Goal: Information Seeking & Learning: Learn about a topic

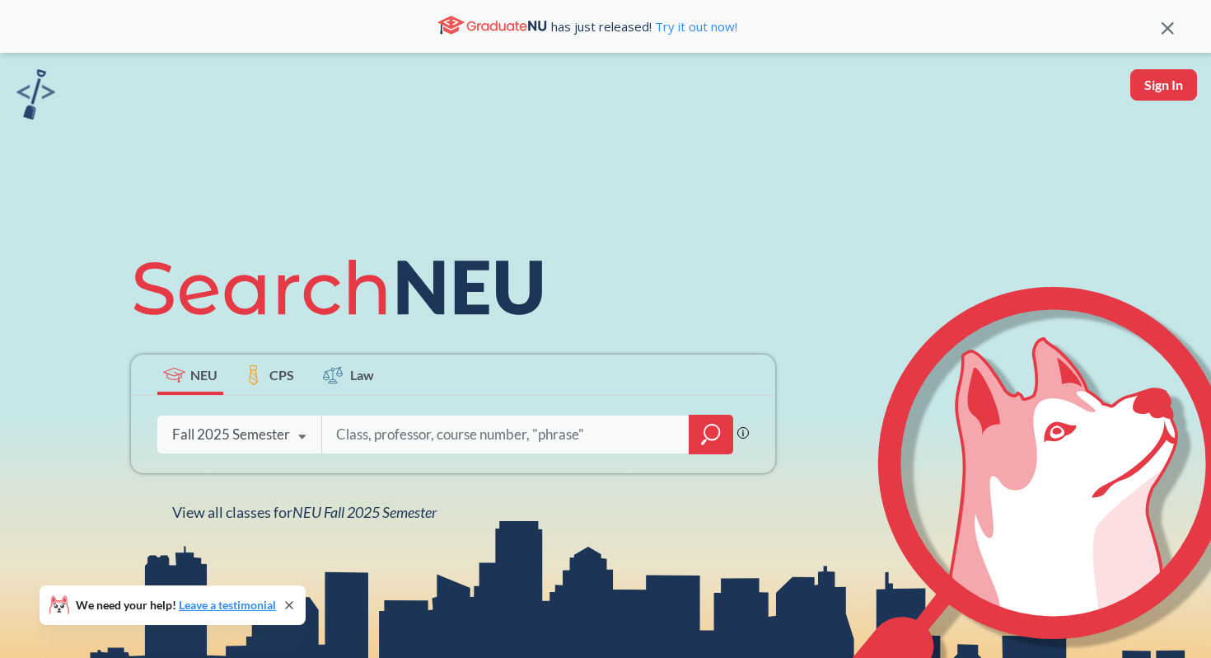
scroll to position [149, 0]
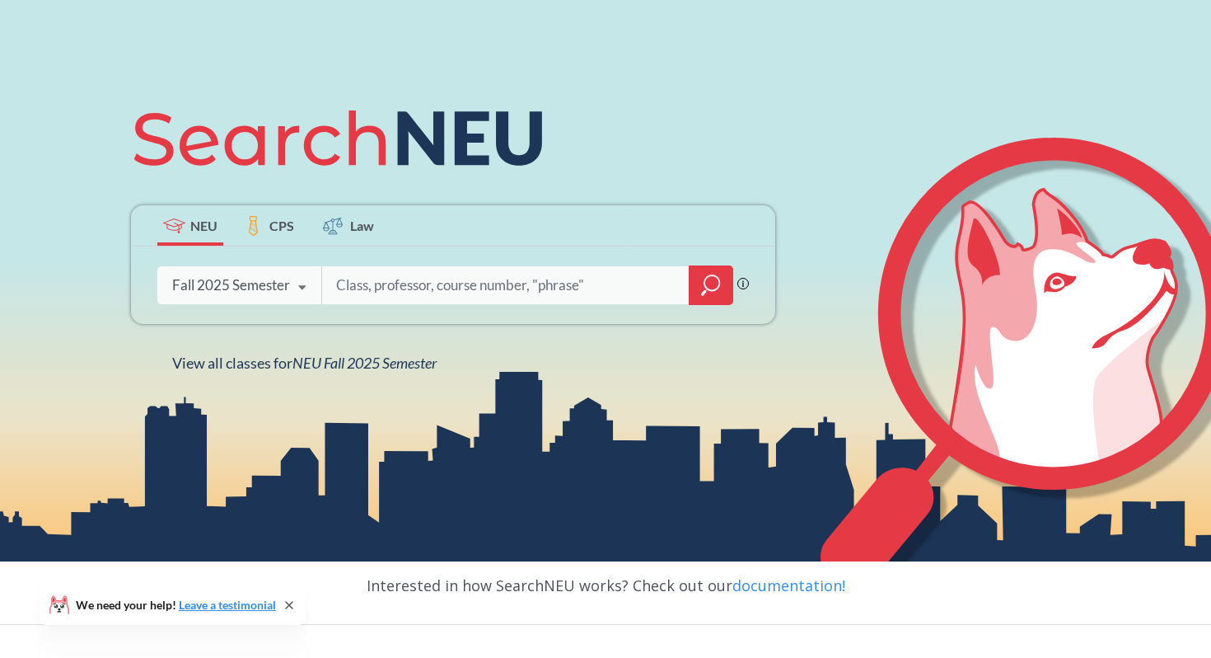
click at [705, 305] on div at bounding box center [711, 285] width 45 height 40
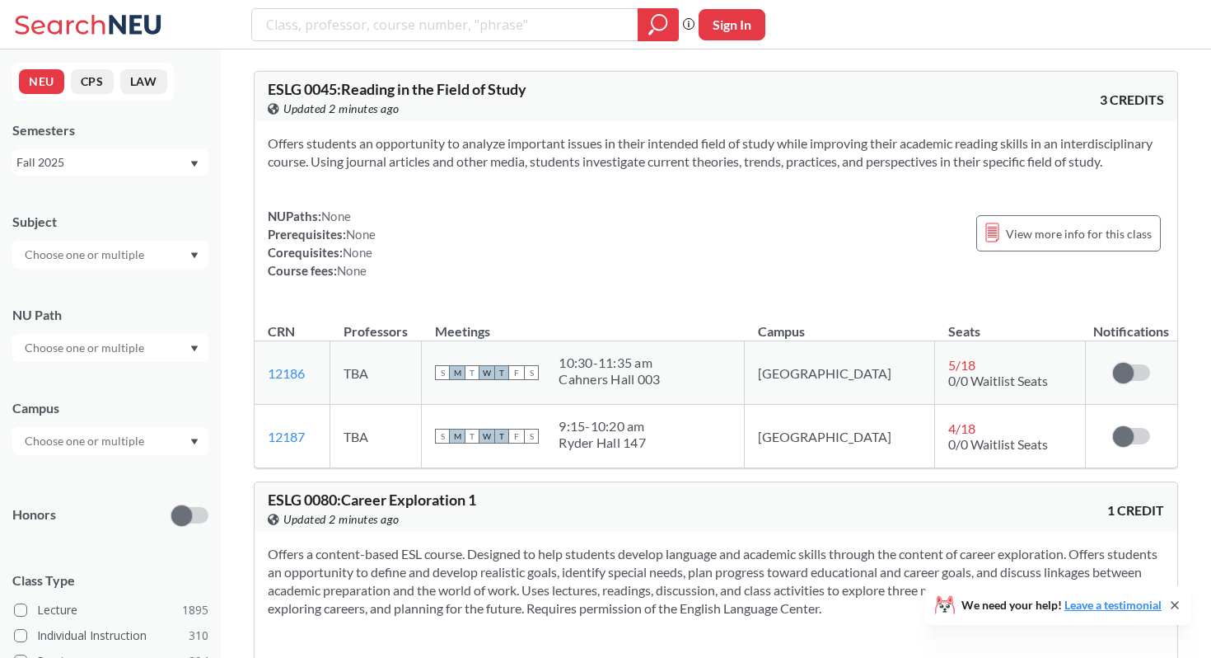
click at [158, 354] on div at bounding box center [110, 348] width 196 height 28
click at [156, 337] on div at bounding box center [110, 348] width 196 height 28
click at [155, 238] on div "Subject" at bounding box center [110, 232] width 196 height 73
click at [156, 248] on div at bounding box center [110, 255] width 196 height 28
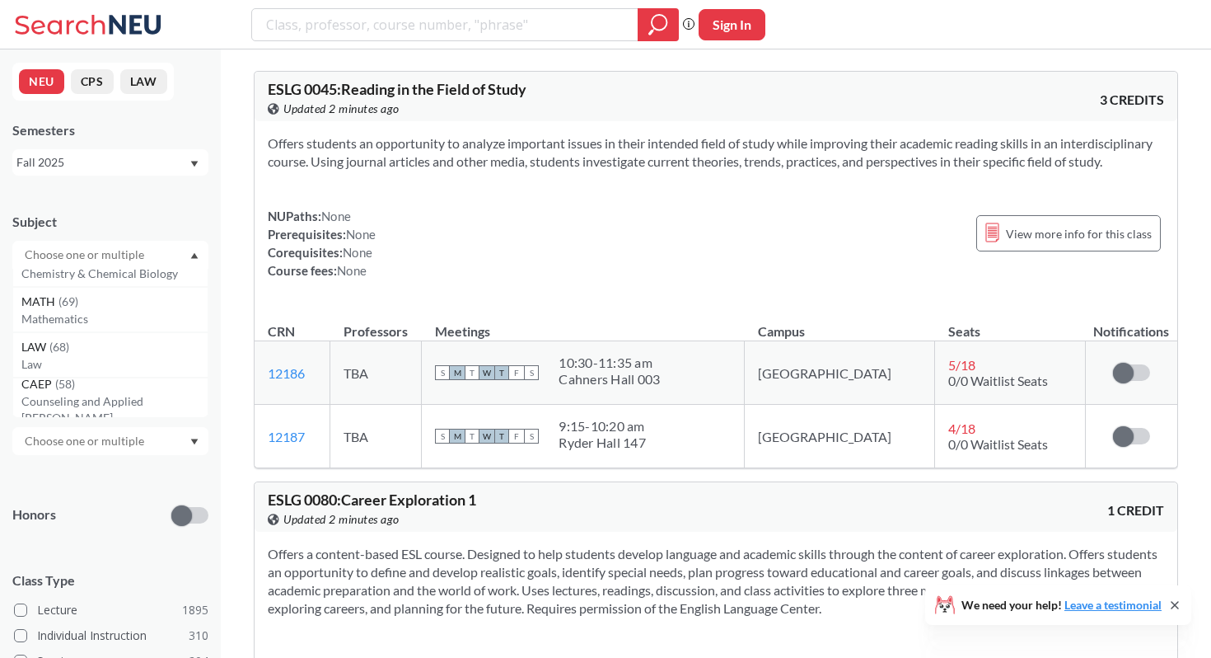
click at [149, 210] on div "Subject CS ( 114 ) Computer Science NRSG ( 75 ) Nursing EECE ( 72 ) Electrical …" at bounding box center [110, 232] width 196 height 73
click at [134, 452] on div at bounding box center [110, 441] width 196 height 28
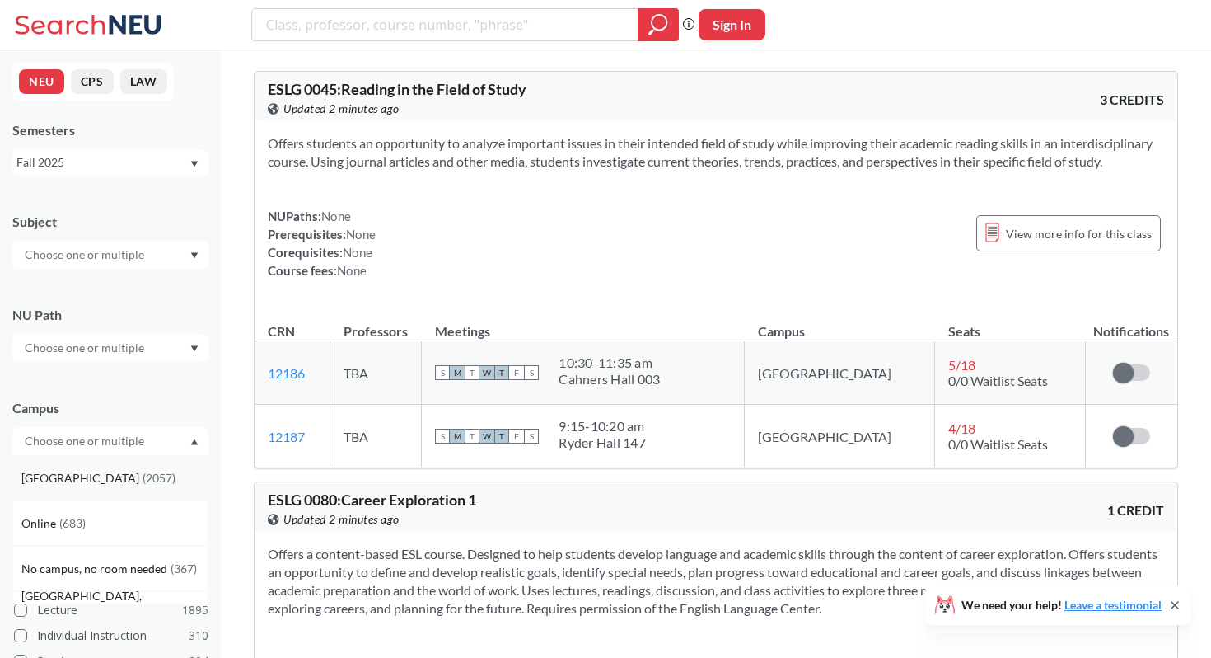
click at [113, 469] on div "[GEOGRAPHIC_DATA] ( 2057 )" at bounding box center [114, 478] width 186 height 18
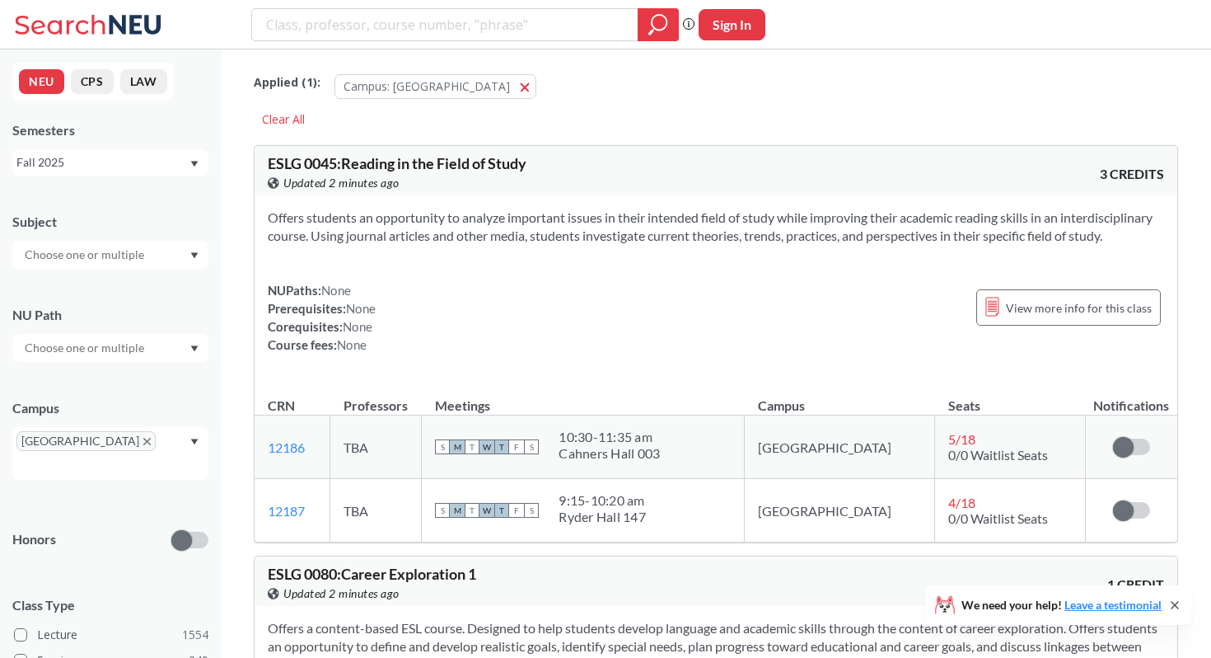
click at [98, 263] on input "text" at bounding box center [85, 255] width 138 height 20
click at [119, 192] on div "NEU CPS LAW Semesters Fall 2025 Subject NU Path Campus [GEOGRAPHIC_DATA] Honors…" at bounding box center [110, 353] width 221 height 608
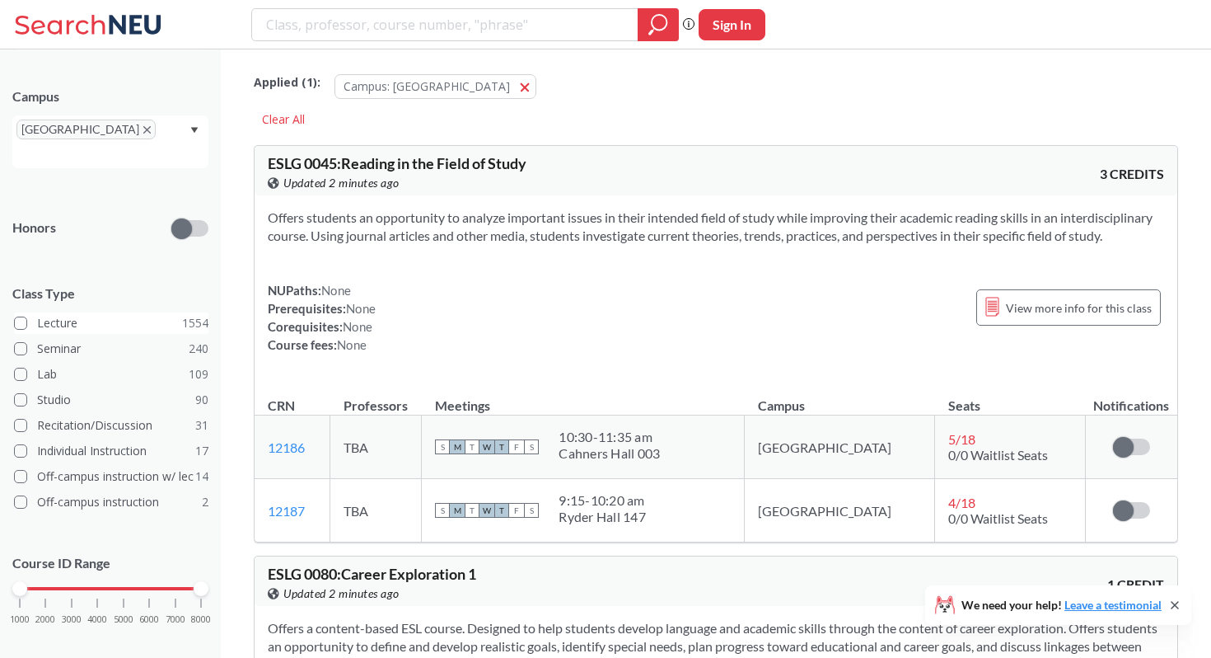
click at [65, 312] on label "Lecture 1554" at bounding box center [111, 322] width 194 height 21
click at [50, 314] on input "Lecture 1554" at bounding box center [43, 320] width 13 height 13
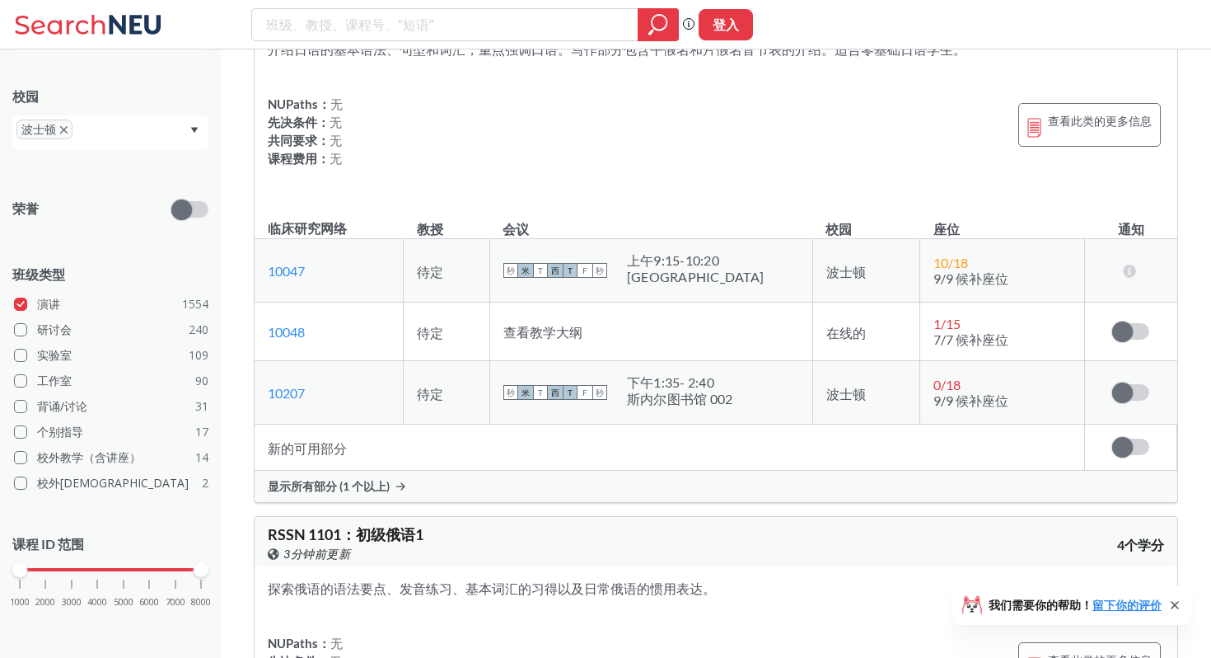
scroll to position [19363, 0]
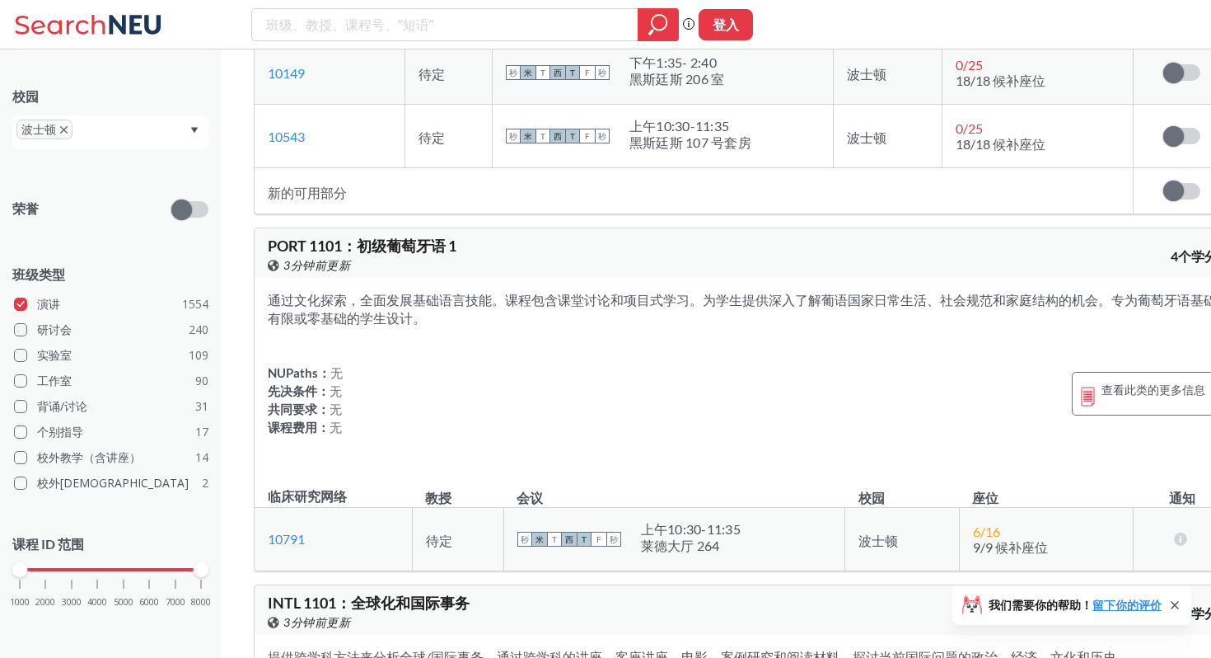
drag, startPoint x: 560, startPoint y: 351, endPoint x: 1211, endPoint y: -130, distance: 809.0
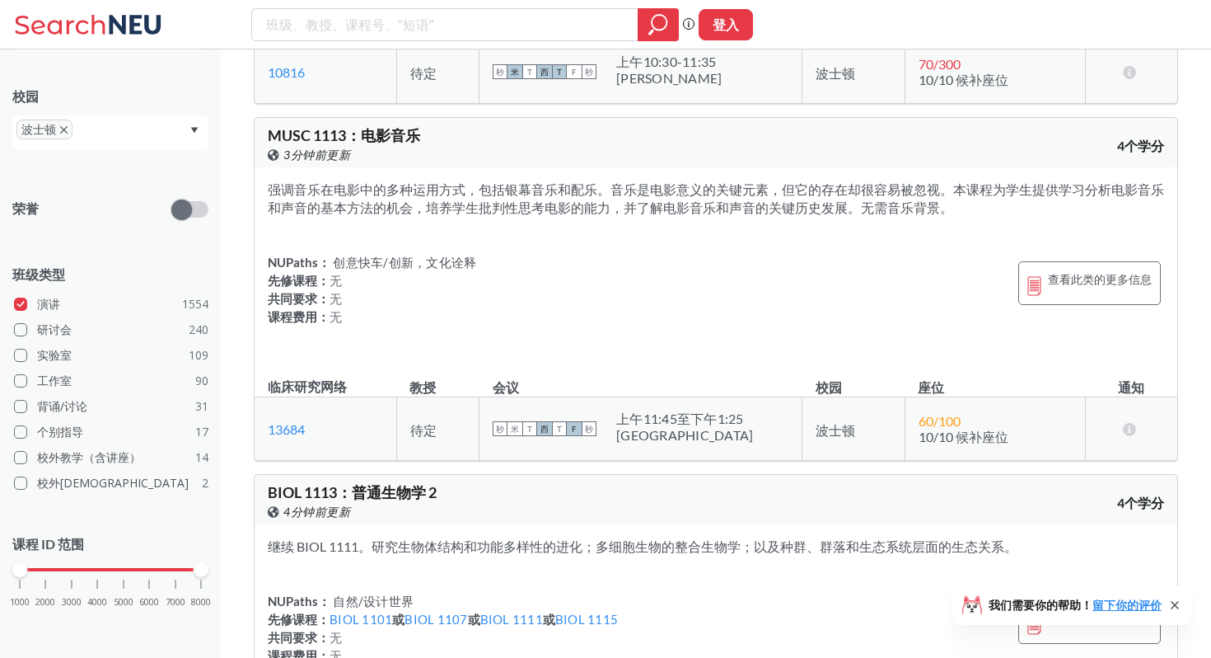
scroll to position [48456, 0]
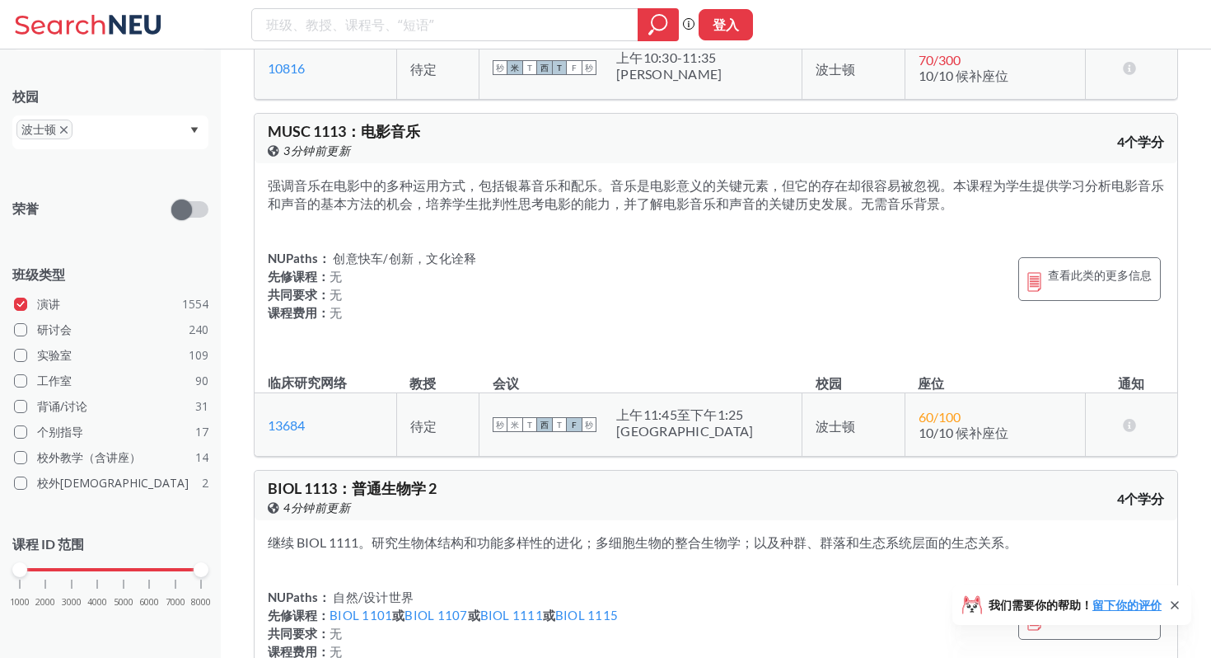
drag, startPoint x: 269, startPoint y: 244, endPoint x: 352, endPoint y: 246, distance: 83.3
click at [352, 140] on span "MUSC 1113 ： 电影音乐" at bounding box center [344, 131] width 152 height 18
copy span "MUSC 1113"
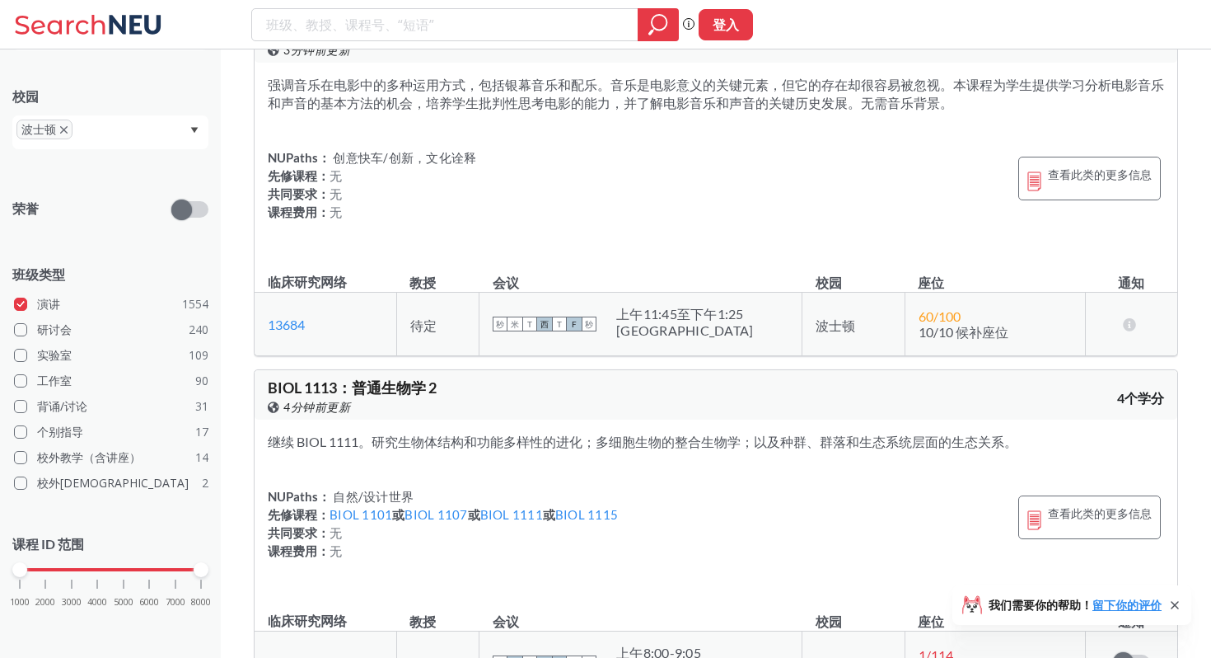
scroll to position [48513, 0]
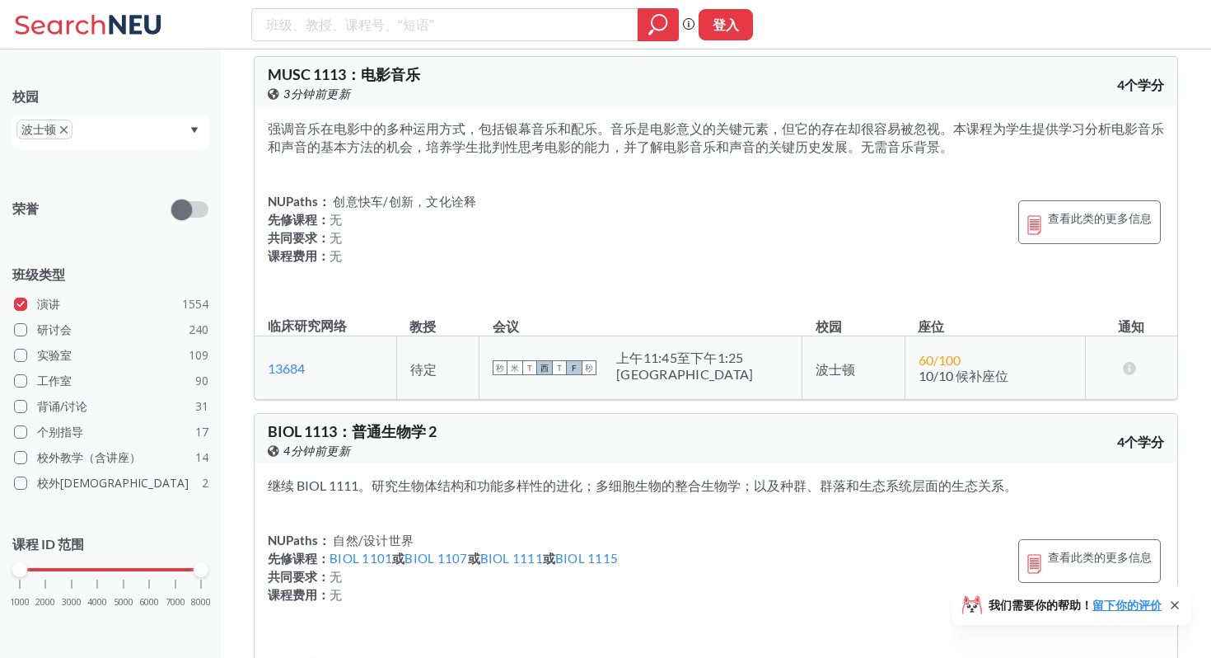
copy span "MUSC 1113"
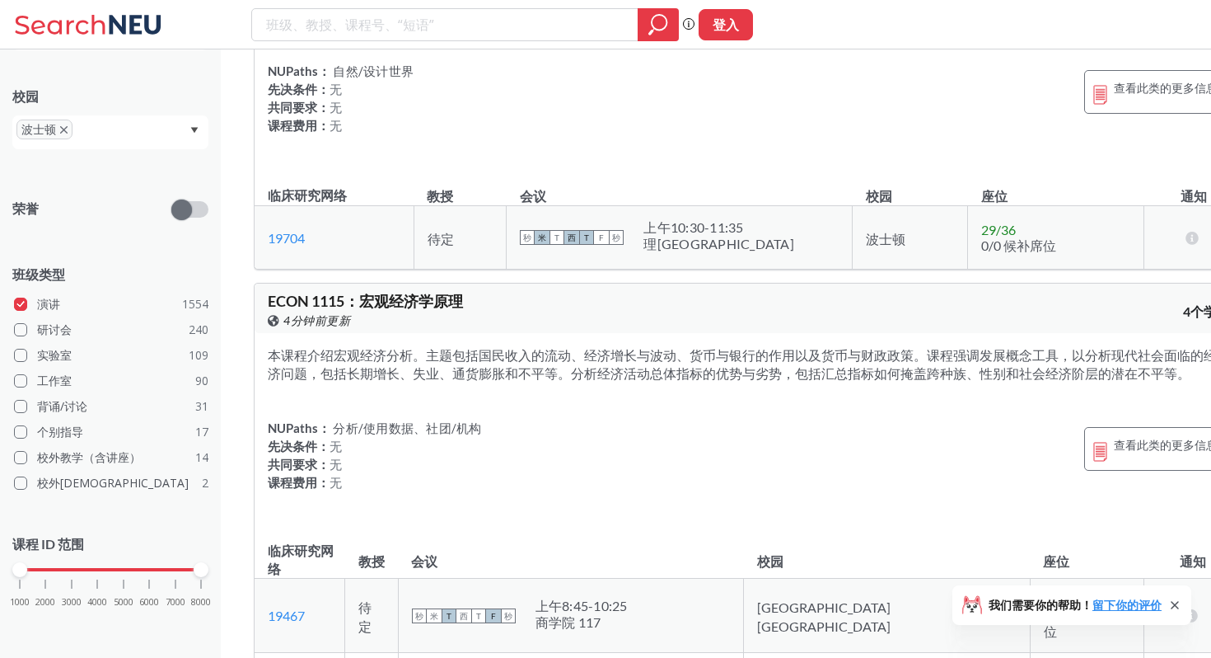
scroll to position [50683, 0]
drag, startPoint x: 267, startPoint y: 180, endPoint x: 343, endPoint y: 180, distance: 75.8
copy span "PHIL 1115"
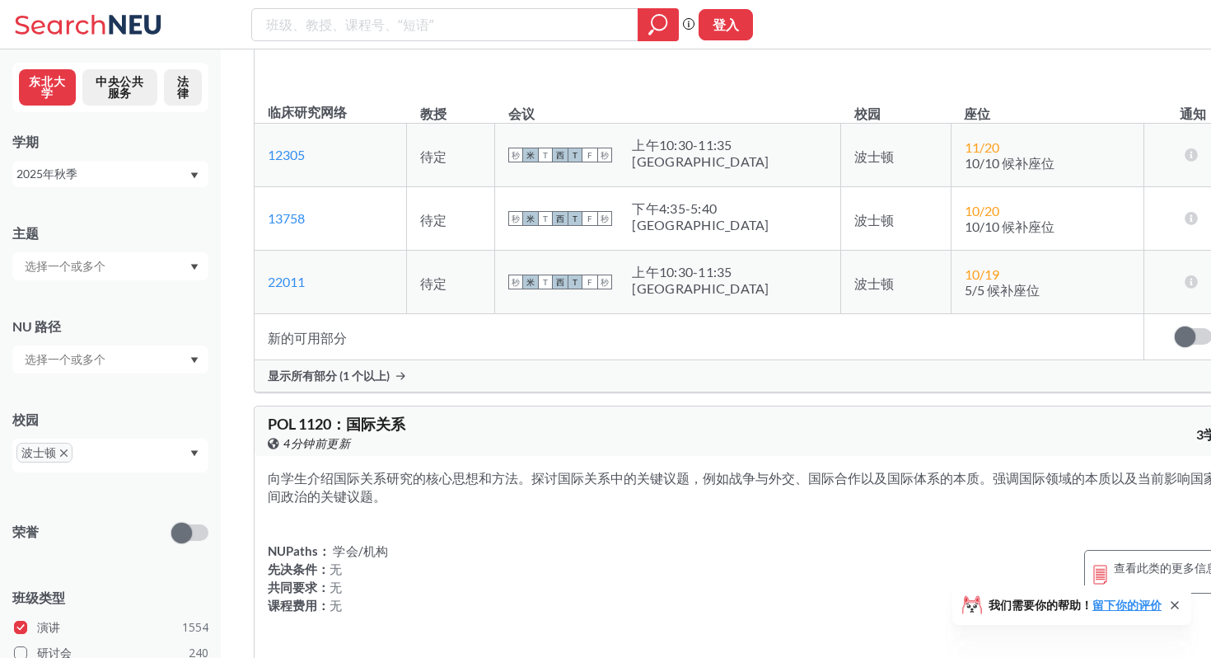
scroll to position [53540, 0]
drag, startPoint x: 267, startPoint y: 244, endPoint x: 350, endPoint y: 243, distance: 83.2
copy span "MUSC 1118"
click at [364, 30] on input "search" at bounding box center [446, 25] width 362 height 28
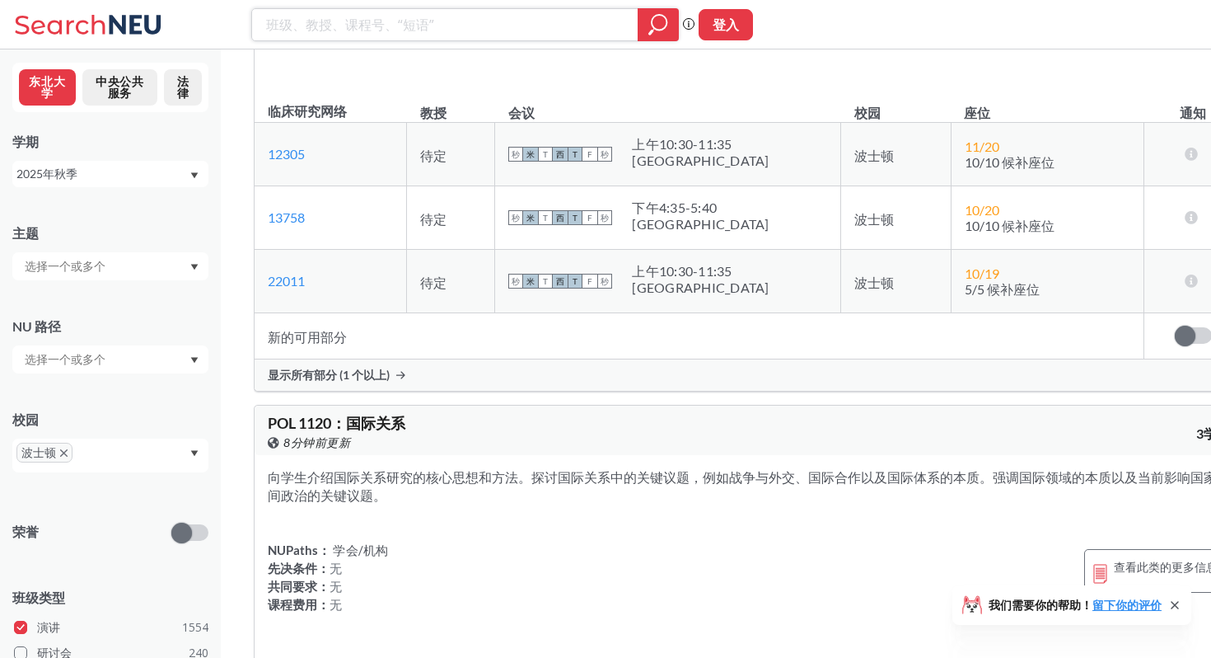
paste input "psyc 2101"
type input "psyc 2101"
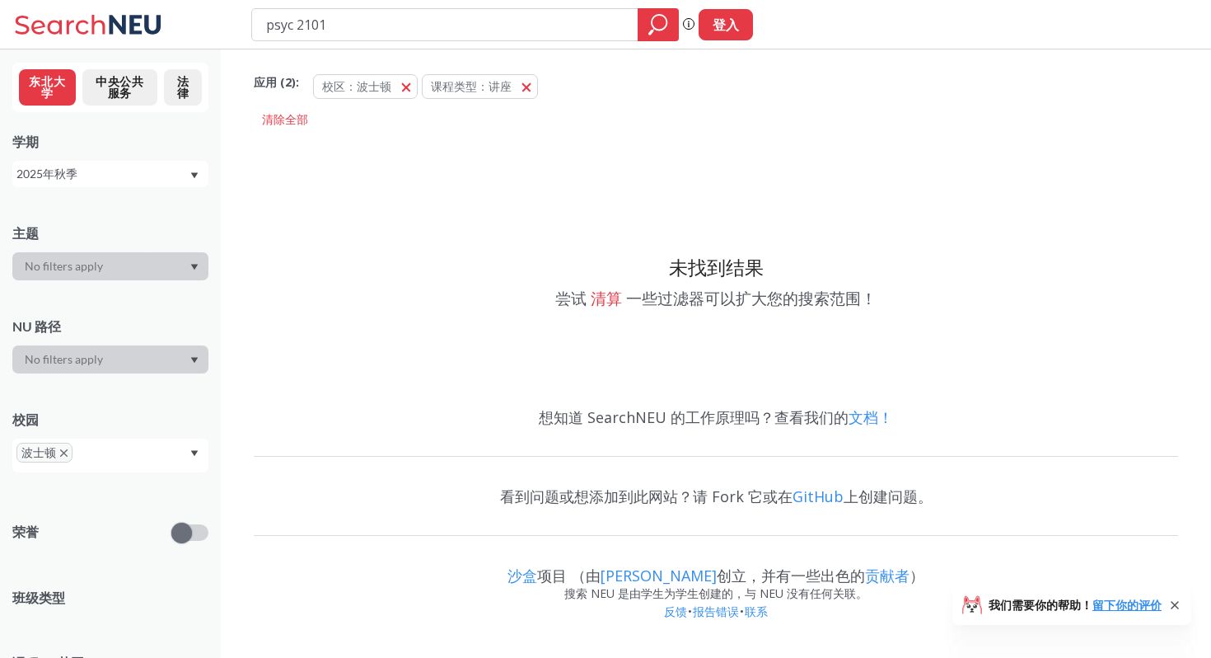
click at [305, 25] on input "psyc 2101" at bounding box center [446, 25] width 362 height 28
drag, startPoint x: 297, startPoint y: 24, endPoint x: 161, endPoint y: 26, distance: 136.0
click at [162, 26] on div "psyc 2101 短语搜索可确保搜索结果中显示精确的搜索词。例如，如果您希望“工作室设计”这个精确的短语出现在搜索结果中，请将其括在引号中。 登入" at bounding box center [605, 24] width 1211 height 49
type input "2101"
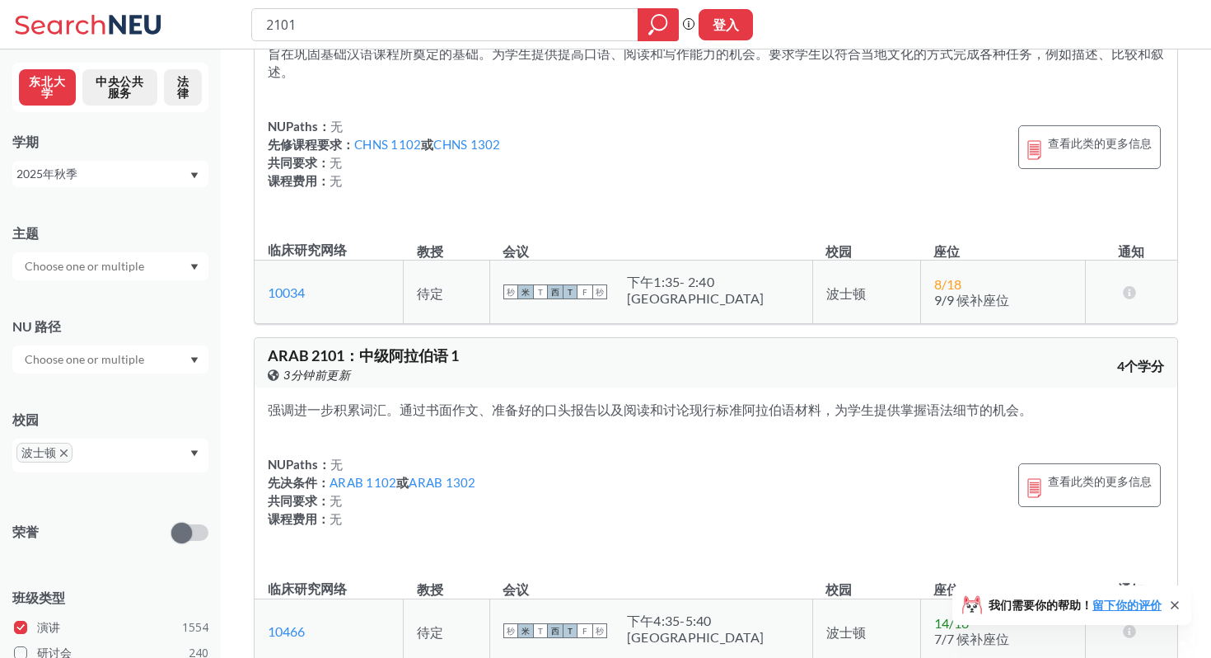
scroll to position [1723, 0]
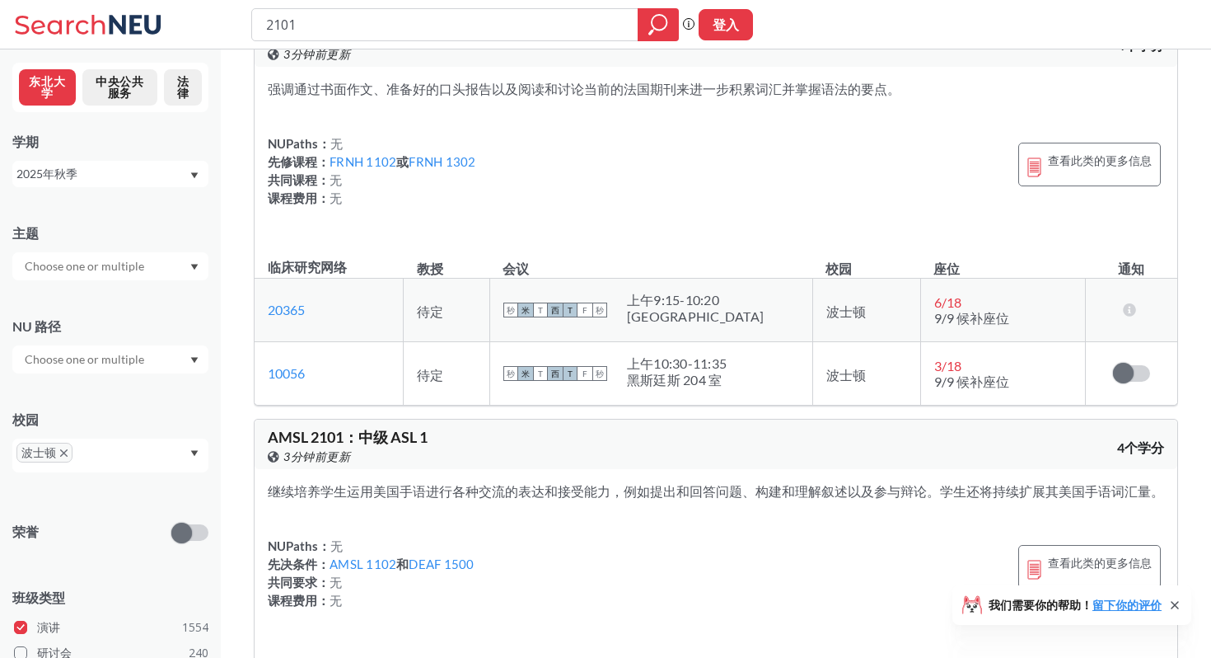
drag, startPoint x: 377, startPoint y: 26, endPoint x: 148, endPoint y: 26, distance: 229.1
click at [149, 26] on div "2101 短语搜索可确保搜索结果中显示精确的搜索词。例如，如果您希望“工作室设计”这个精确的短语出现在搜索结果中，请将其括在引号中。 登入" at bounding box center [605, 24] width 1211 height 49
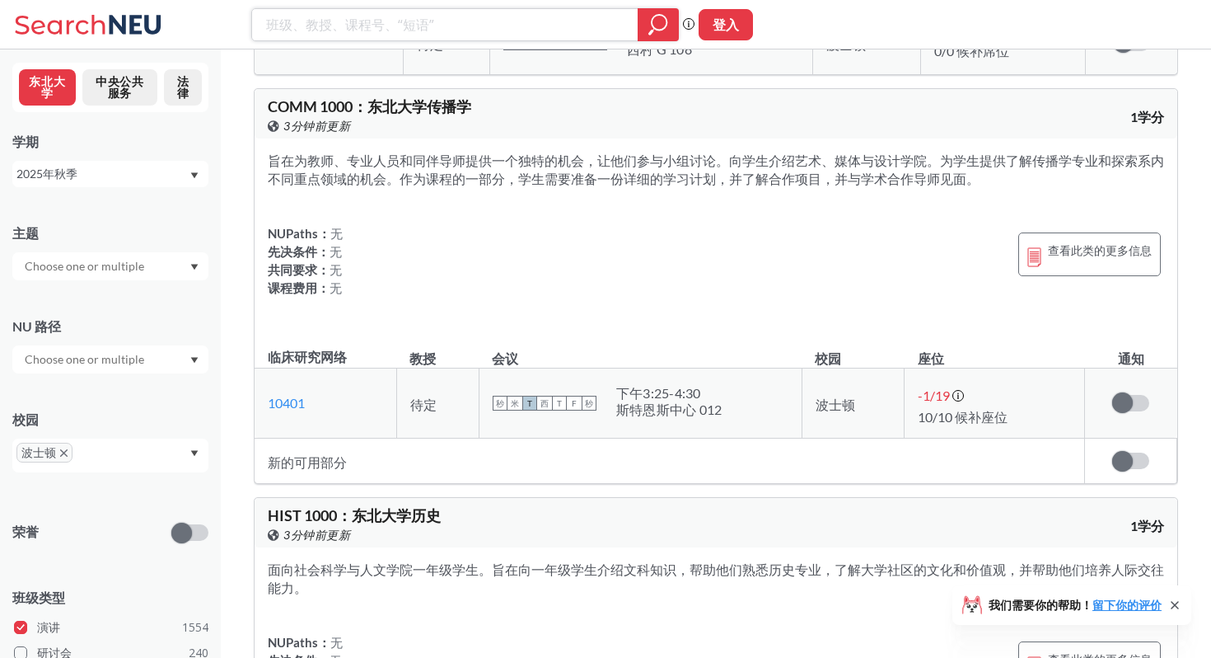
scroll to position [14207, 0]
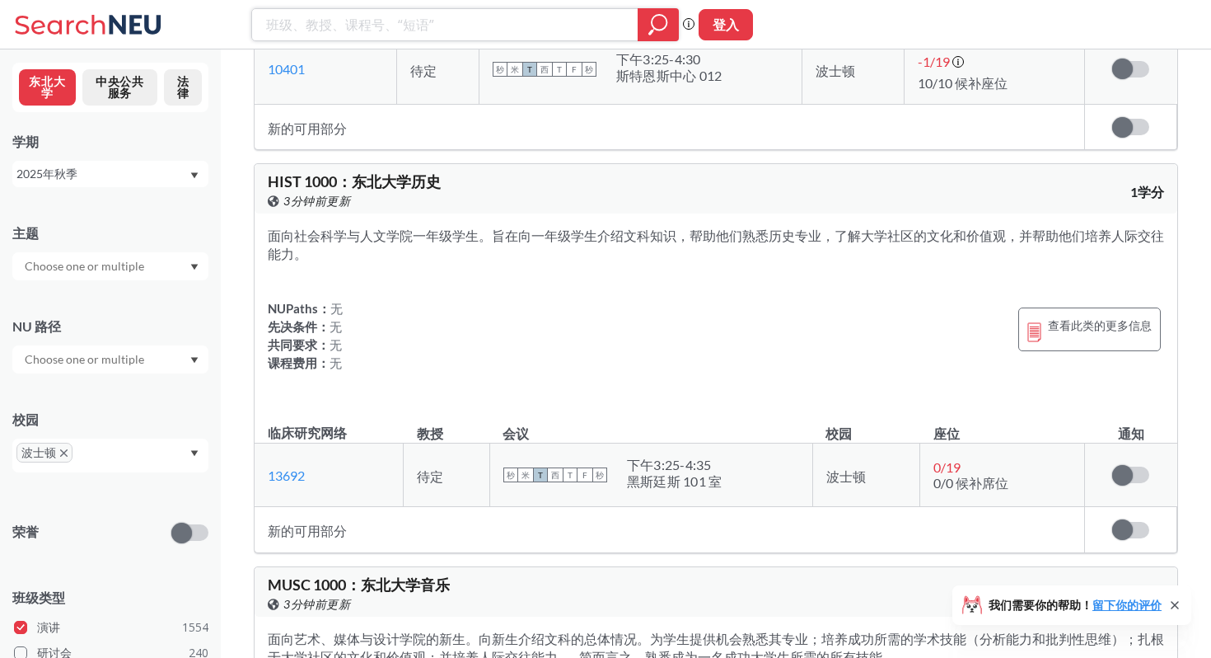
type input "psyc 2101"
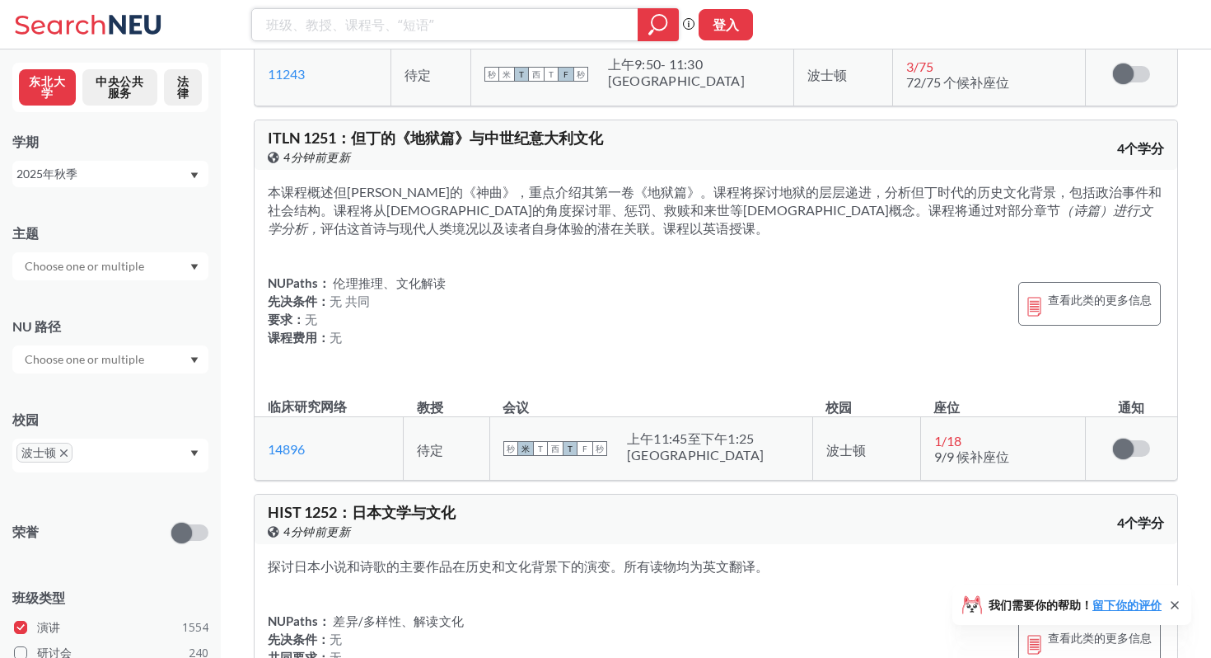
scroll to position [95983, 0]
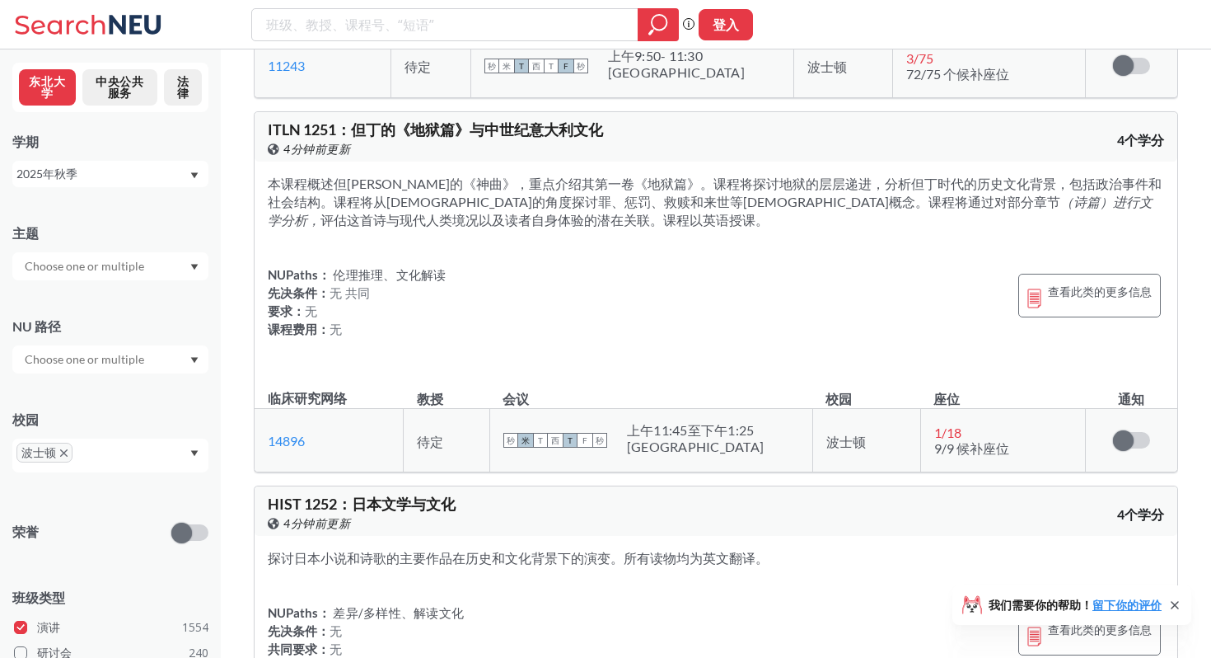
drag, startPoint x: 268, startPoint y: 237, endPoint x: 341, endPoint y: 238, distance: 73.4
copy span "PSYC 1250"
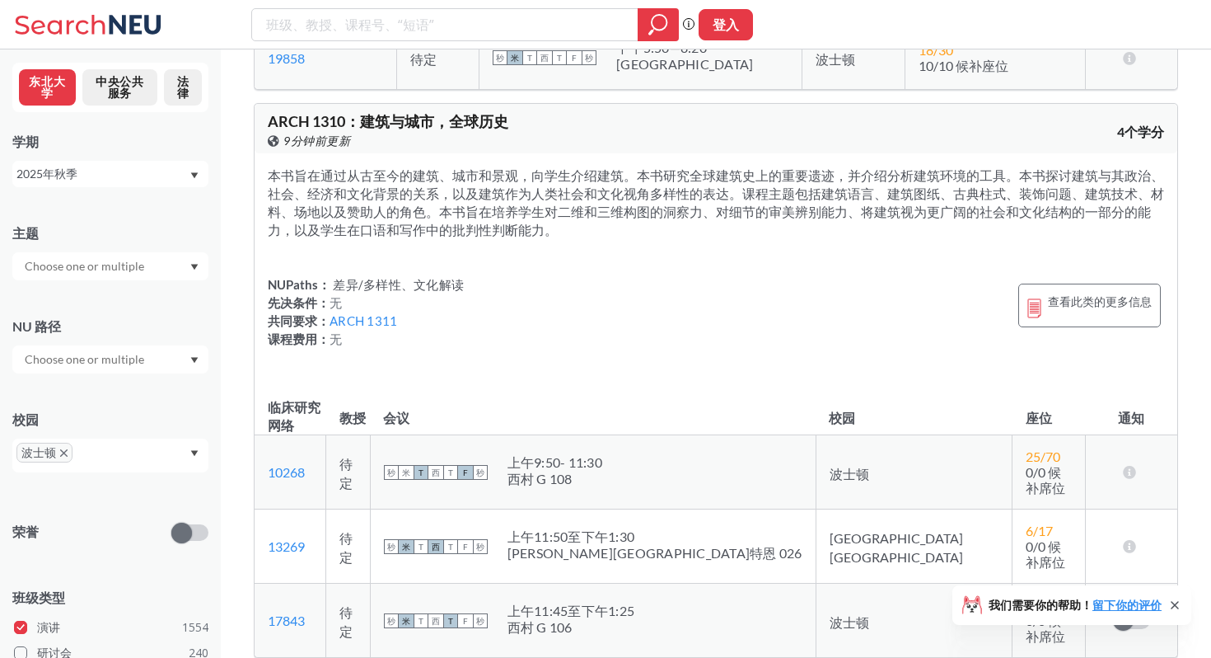
scroll to position [103224, 0]
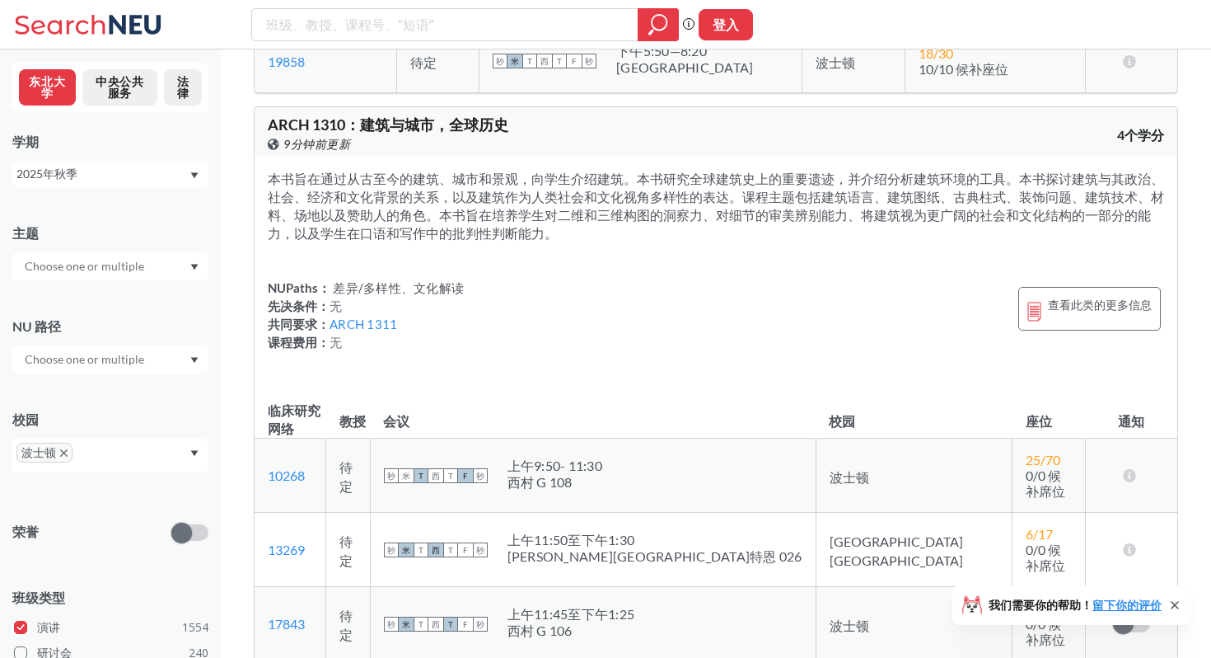
drag, startPoint x: 335, startPoint y: 246, endPoint x: 252, endPoint y: 240, distance: 83.5
copy span "BTC 1300"
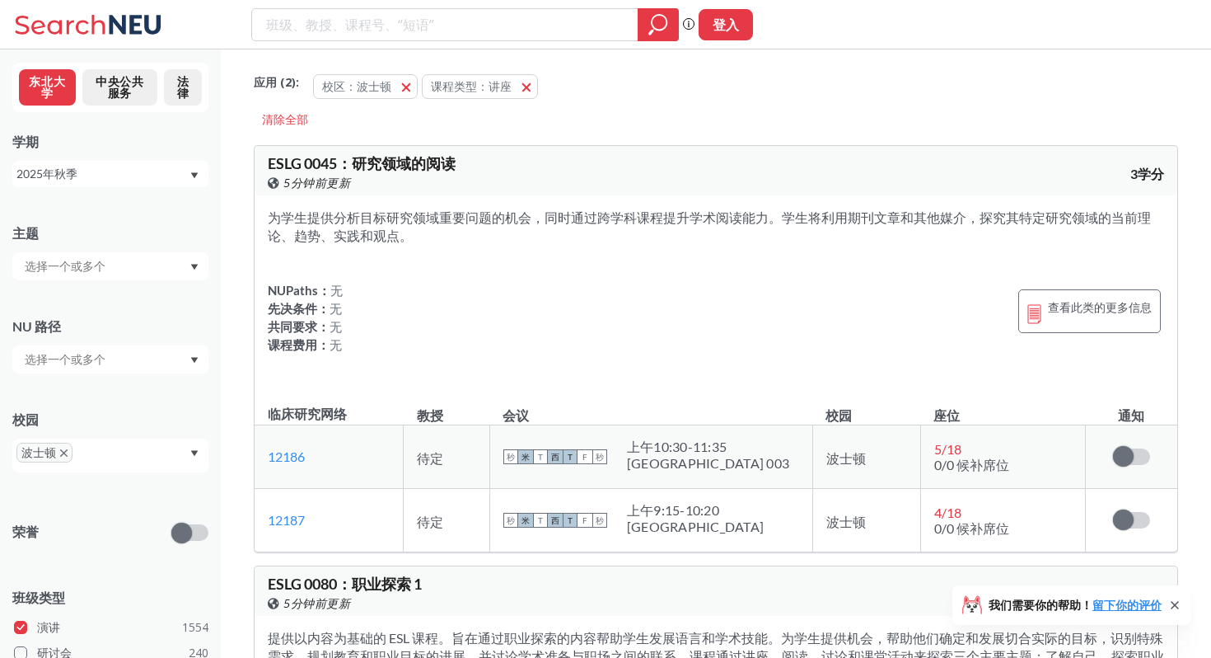
scroll to position [851, 0]
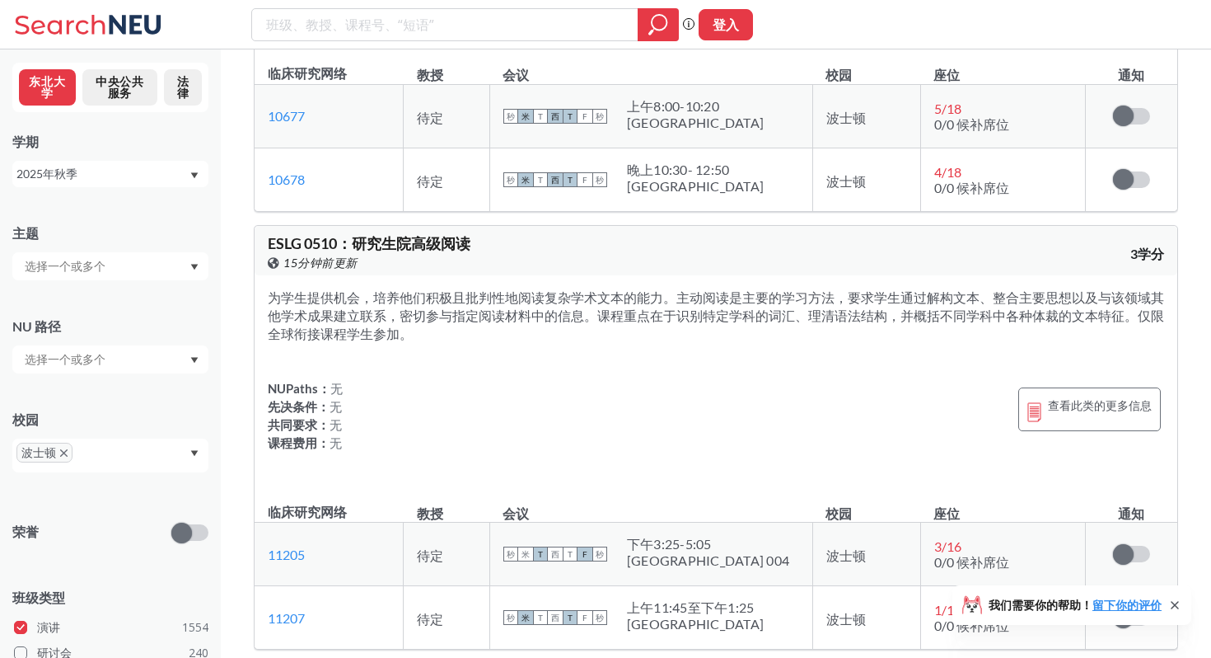
scroll to position [2751, 0]
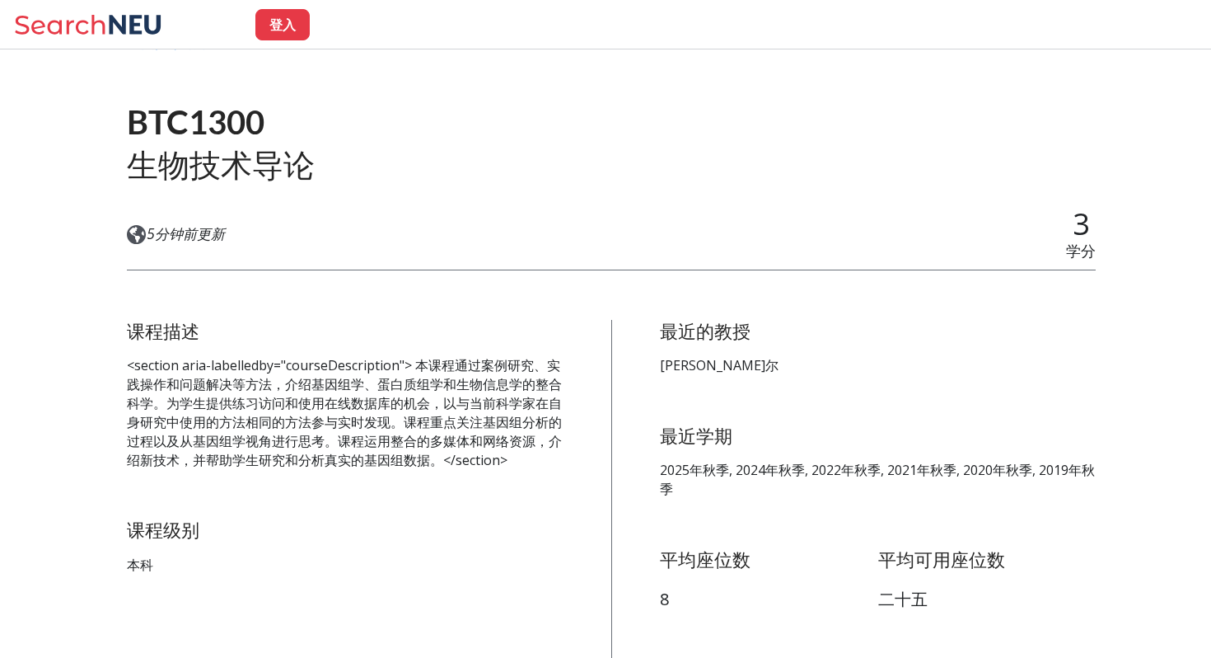
scroll to position [123, 0]
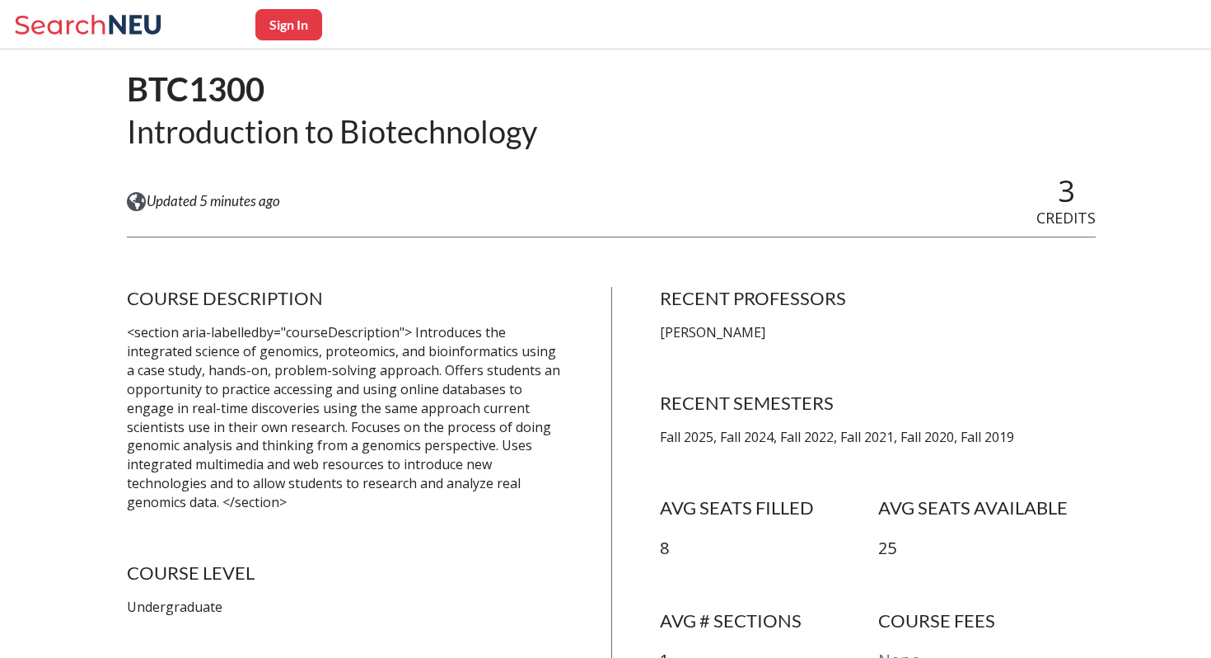
click at [687, 289] on h4 "RECENT PROFESSORS" at bounding box center [878, 298] width 436 height 23
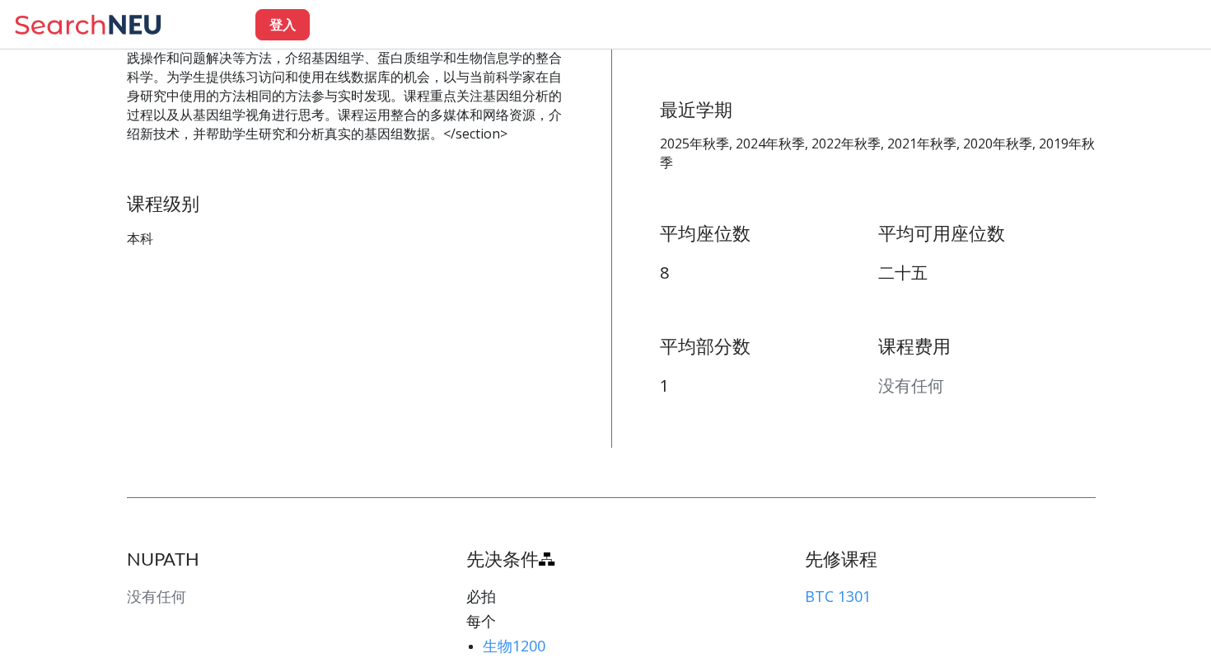
scroll to position [417, 0]
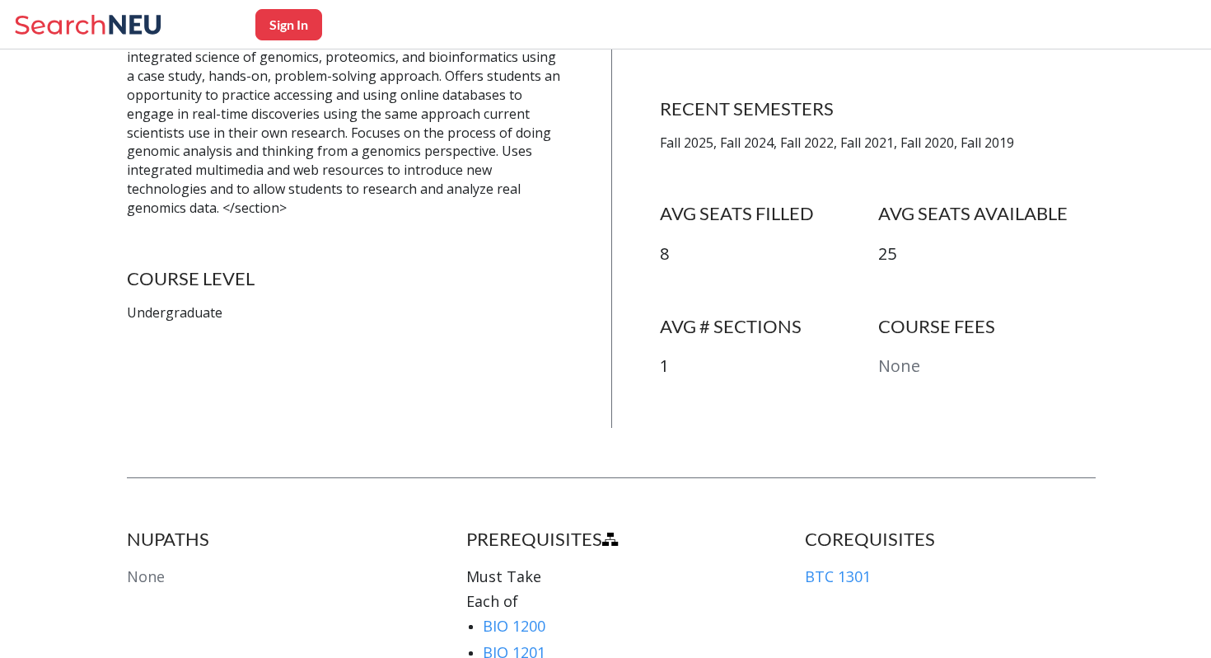
click at [738, 115] on h4 "RECENT SEMESTERS" at bounding box center [878, 108] width 436 height 23
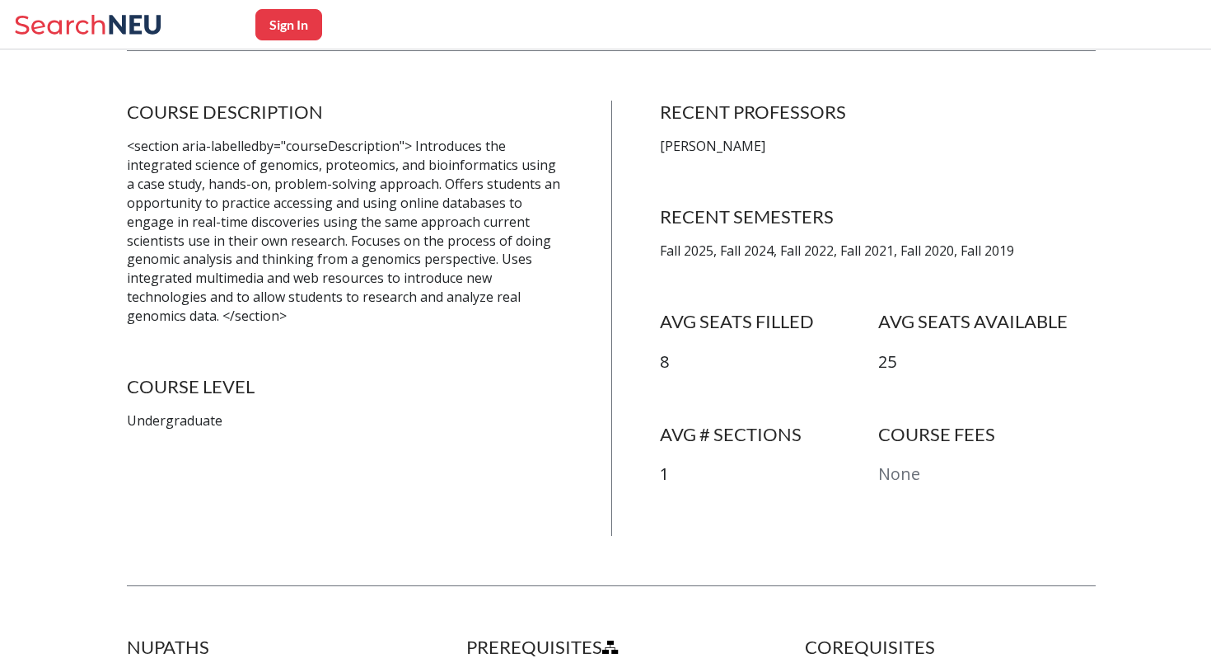
scroll to position [293, 0]
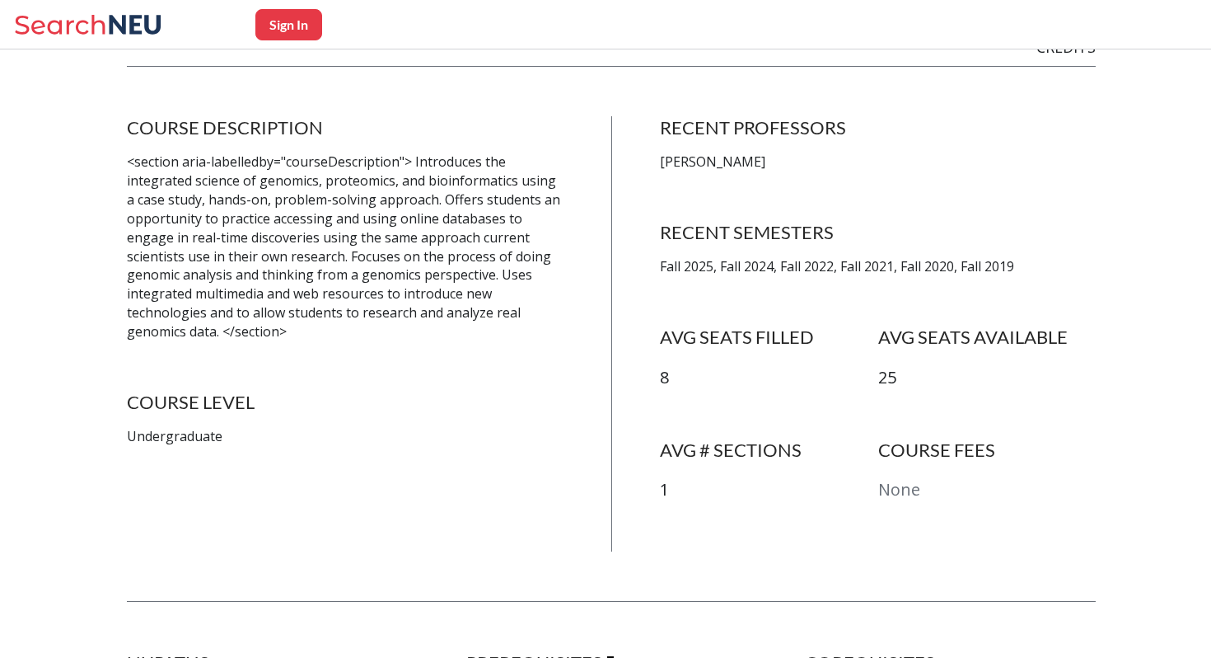
drag, startPoint x: 659, startPoint y: 157, endPoint x: 833, endPoint y: 156, distance: 173.9
click at [835, 157] on p "[PERSON_NAME]" at bounding box center [878, 161] width 436 height 19
copy p "[PERSON_NAME]"
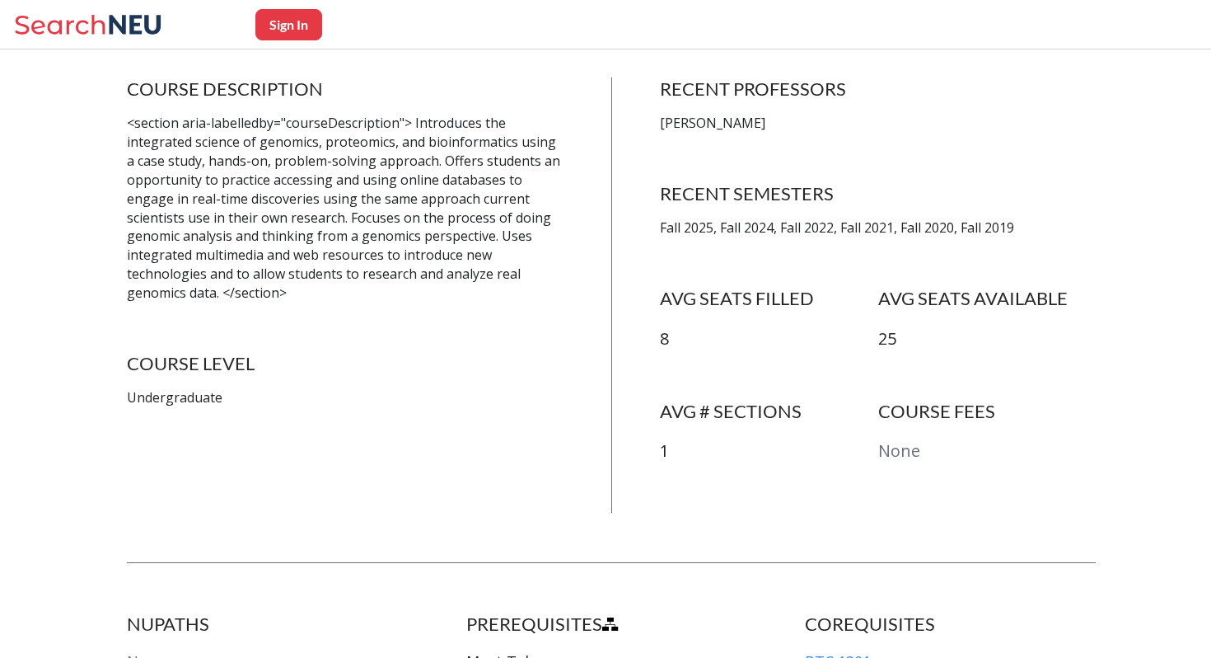
scroll to position [0, 0]
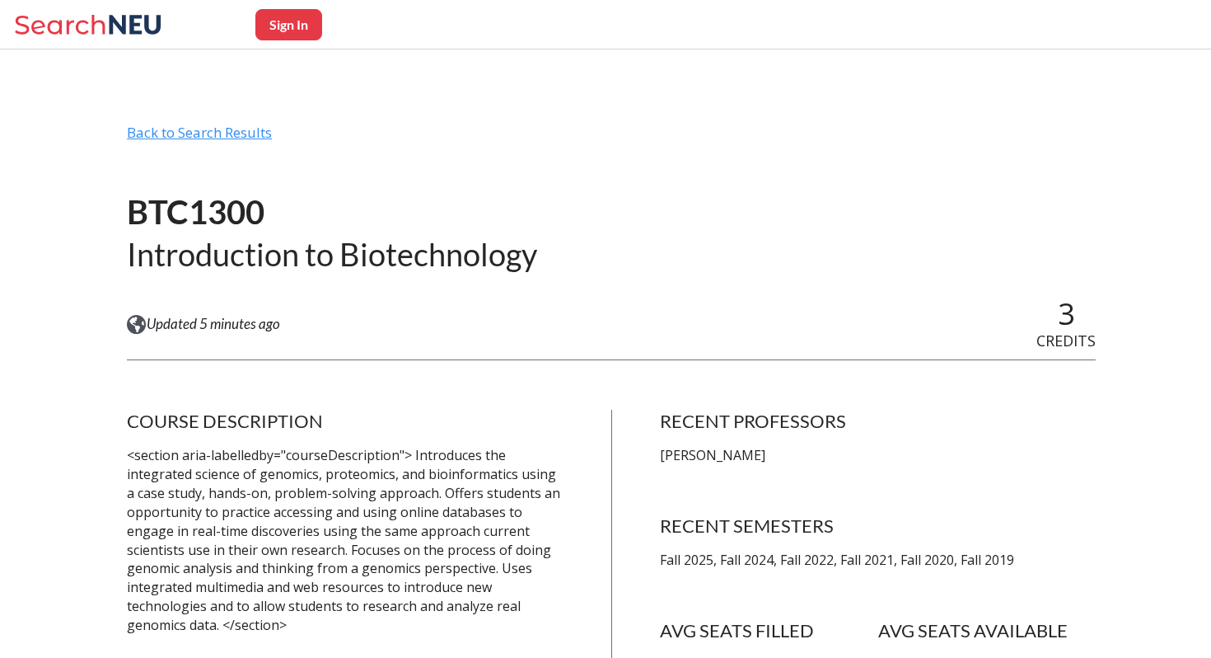
click at [227, 138] on div "Back to Search Results" at bounding box center [611, 139] width 969 height 31
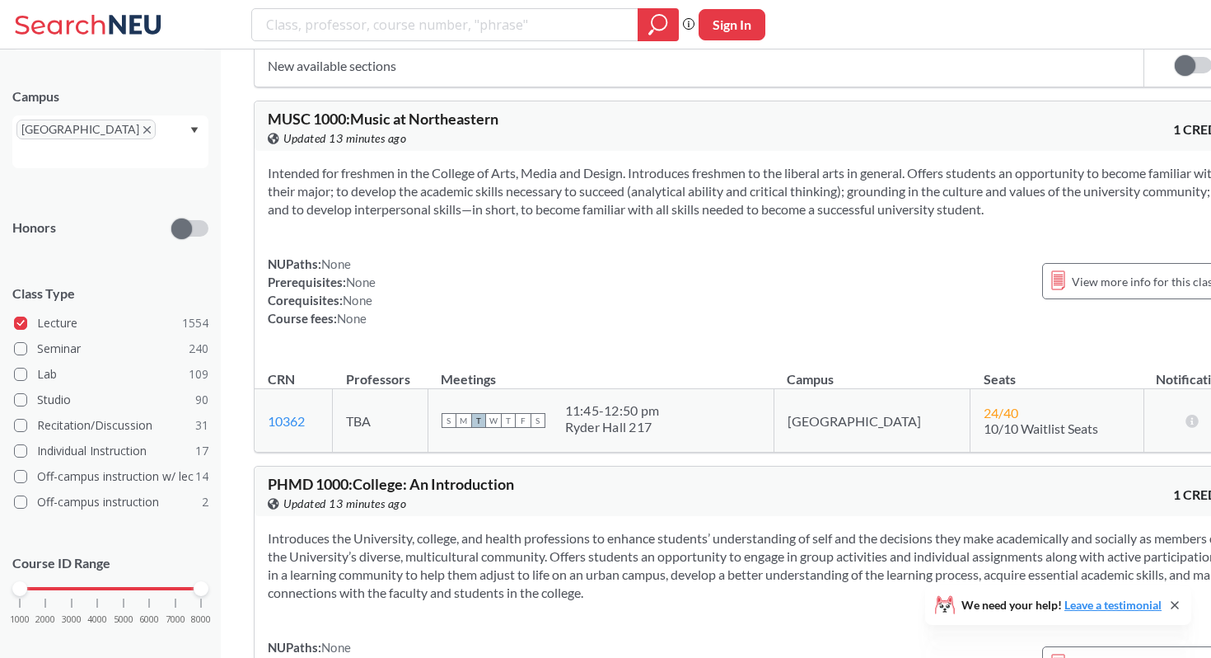
scroll to position [11957, 0]
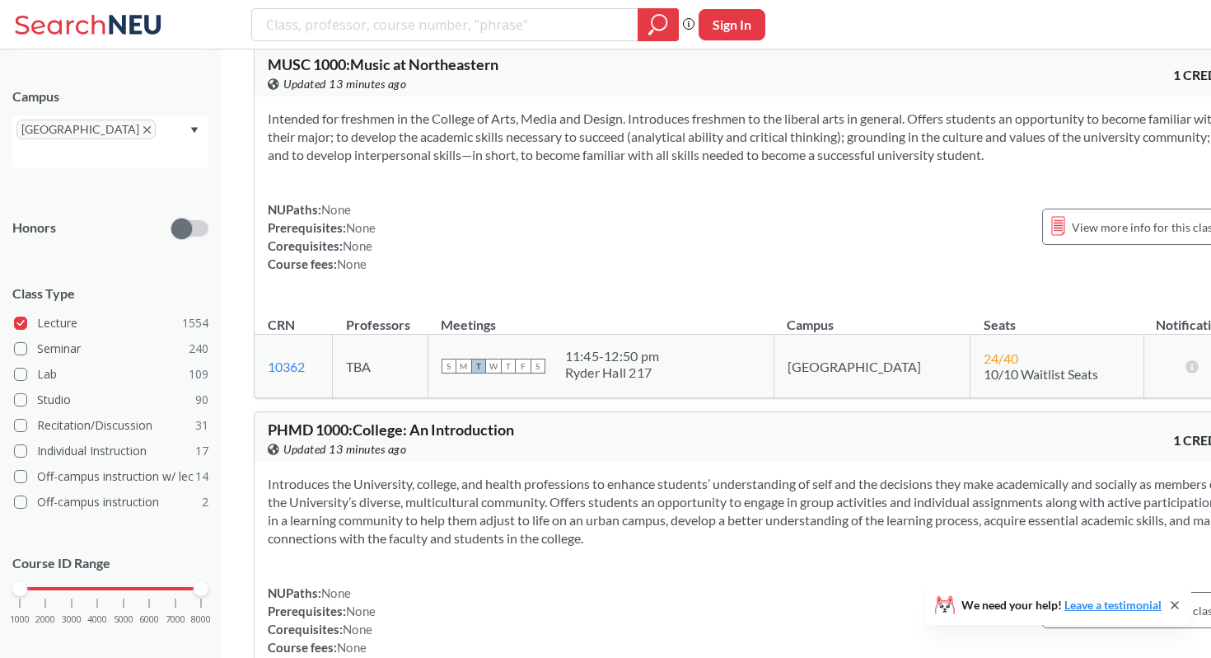
drag, startPoint x: 19, startPoint y: 573, endPoint x: 28, endPoint y: 573, distance: 9.1
click at [28, 583] on div "1000 2000 3000 4000 5000 6000 7000 8000" at bounding box center [110, 589] width 181 height 12
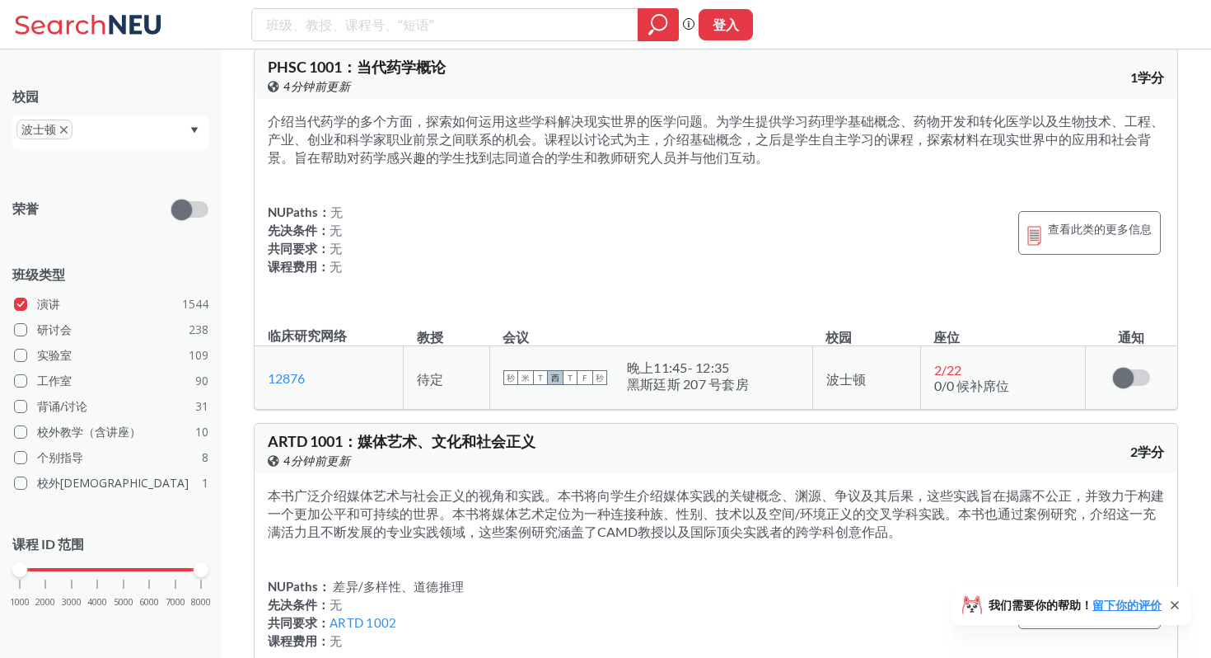
scroll to position [7772, 0]
